Goal: Check status

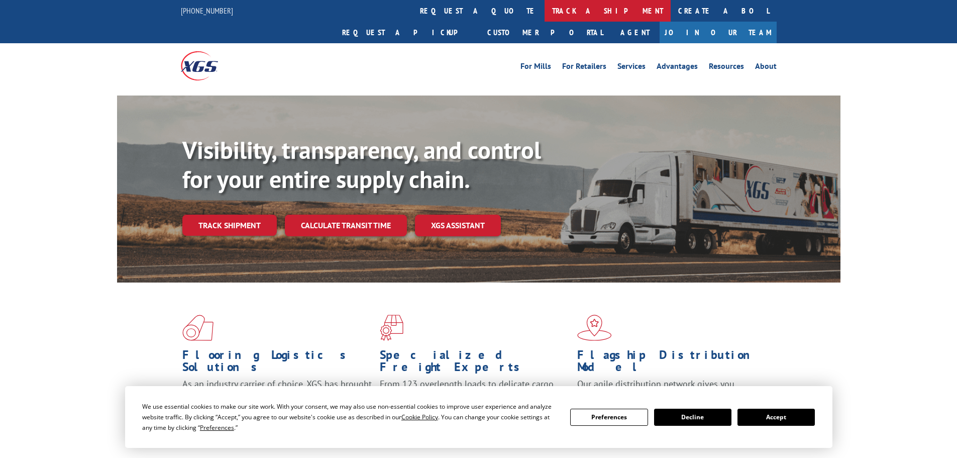
click at [545, 8] on link "track a shipment" at bounding box center [608, 11] width 126 height 22
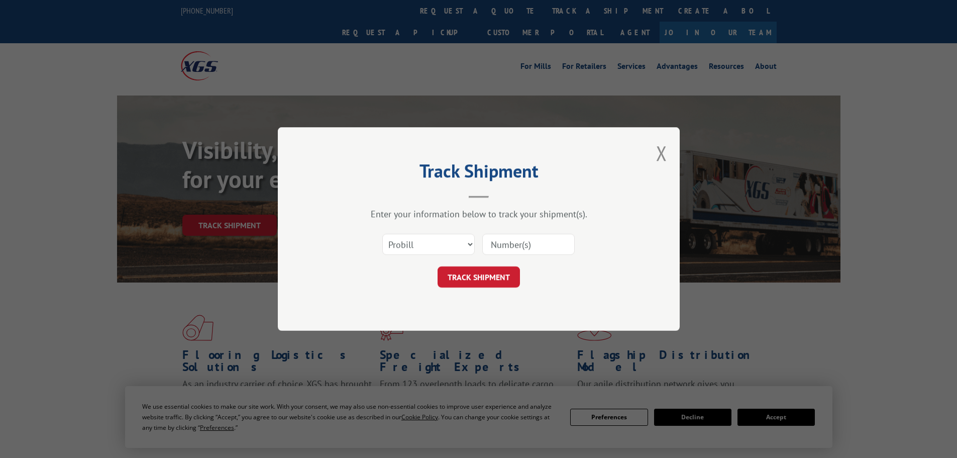
click at [524, 246] on input at bounding box center [528, 244] width 92 height 21
paste input "2797389"
type input "2797389"
click at [487, 273] on button "TRACK SHIPMENT" at bounding box center [479, 276] width 82 height 21
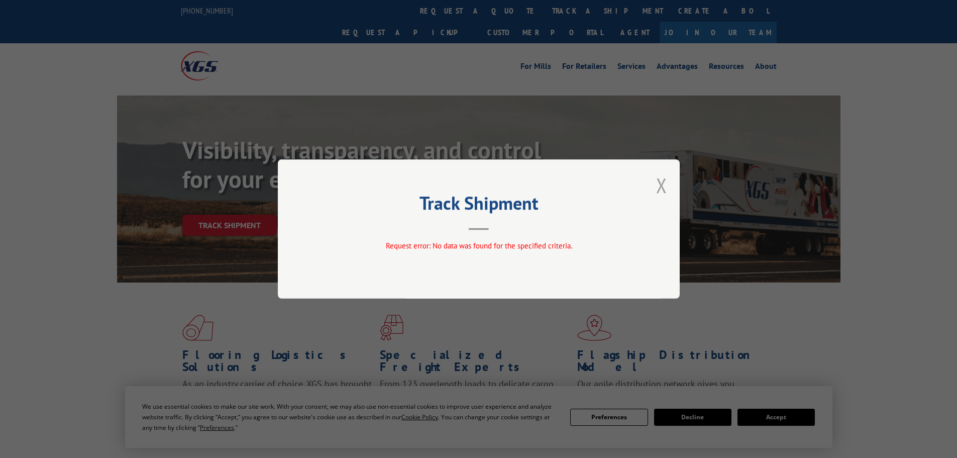
click at [655, 182] on div "Track Shipment Request error: No data was found for the specified criteria." at bounding box center [479, 228] width 402 height 139
click at [661, 182] on button "Close modal" at bounding box center [661, 185] width 11 height 27
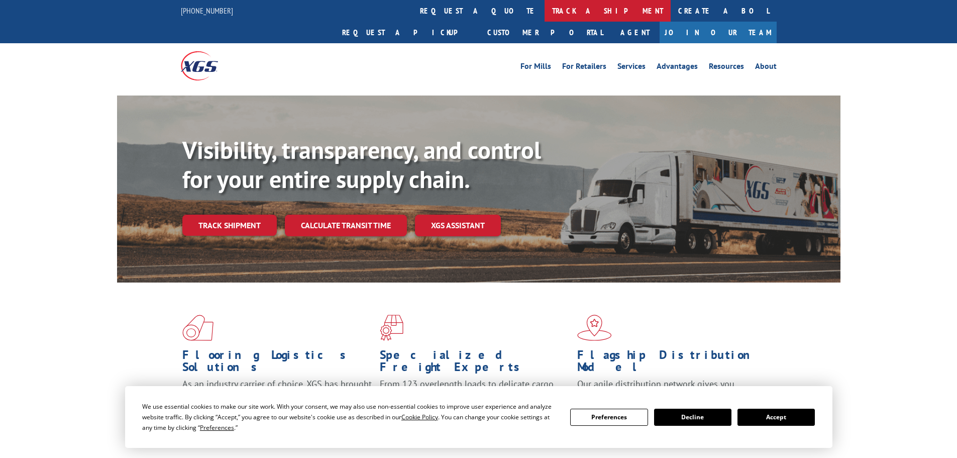
click at [545, 13] on link "track a shipment" at bounding box center [608, 11] width 126 height 22
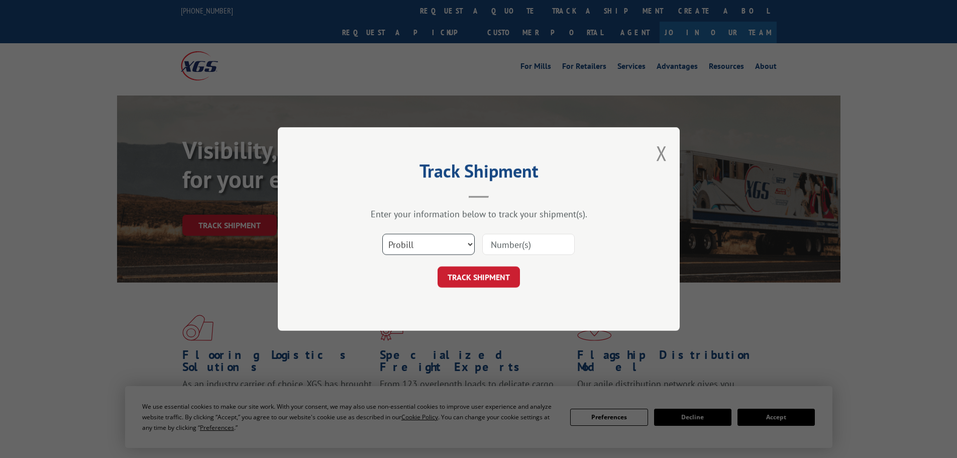
click at [468, 244] on select "Select category... Probill BOL PO" at bounding box center [428, 244] width 92 height 21
click at [834, 302] on div "Track Shipment Enter your information below to track your shipment(s). Select c…" at bounding box center [478, 229] width 957 height 458
click at [469, 245] on select "Select category... Probill BOL PO" at bounding box center [428, 244] width 92 height 21
select select "po"
click at [382, 234] on select "Select category... Probill BOL PO" at bounding box center [428, 244] width 92 height 21
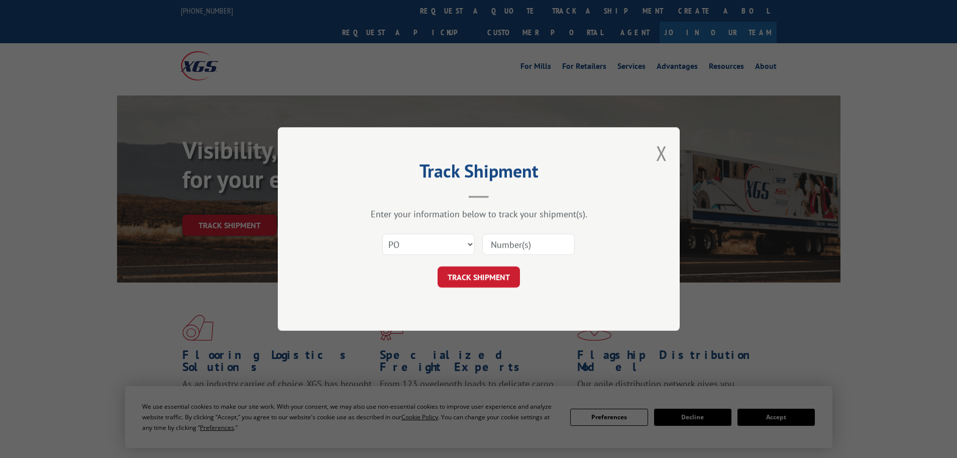
click at [514, 251] on input at bounding box center [528, 244] width 92 height 21
click at [515, 245] on input at bounding box center [528, 244] width 92 height 21
paste input "2797389"
type input "2797389"
click at [473, 282] on button "TRACK SHIPMENT" at bounding box center [479, 276] width 82 height 21
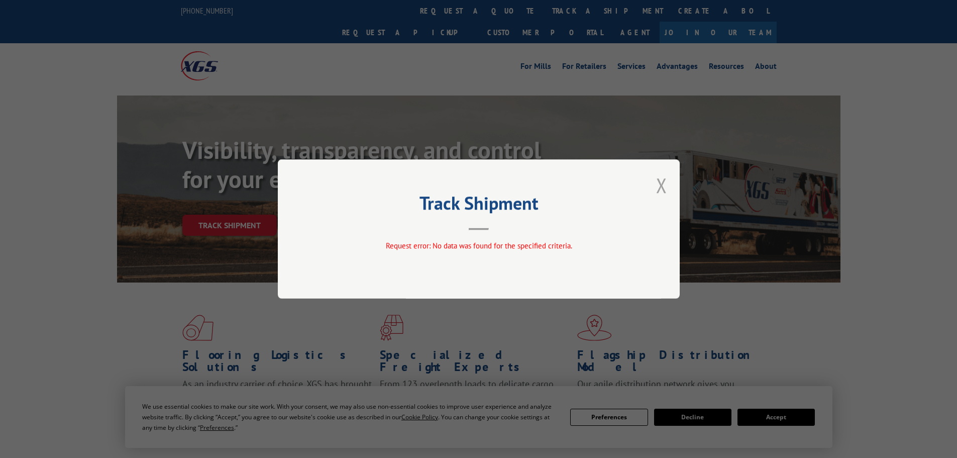
click at [662, 185] on button "Close modal" at bounding box center [661, 185] width 11 height 27
